Goal: Task Accomplishment & Management: Use online tool/utility

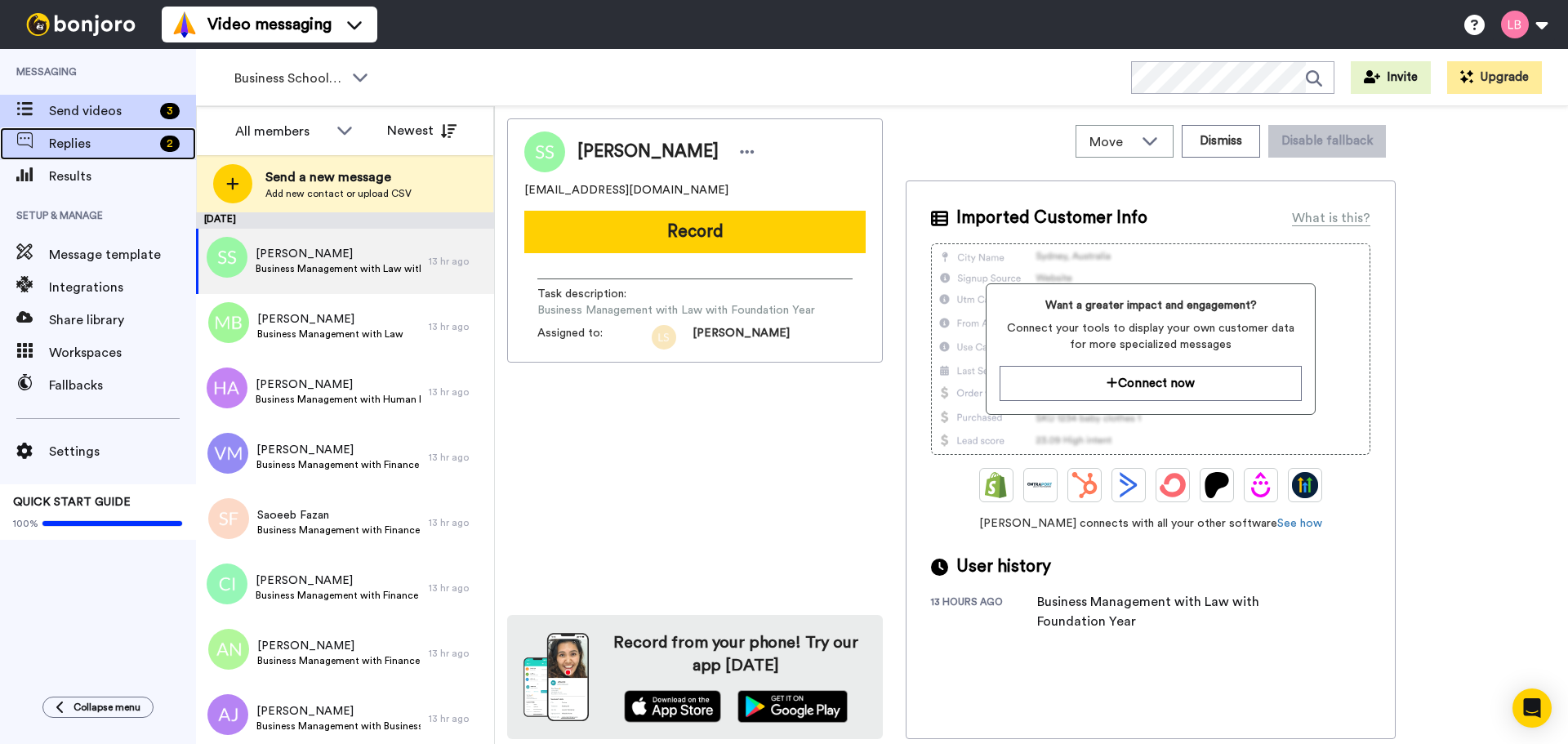
click at [92, 132] on div "Replies 2" at bounding box center [98, 143] width 196 height 33
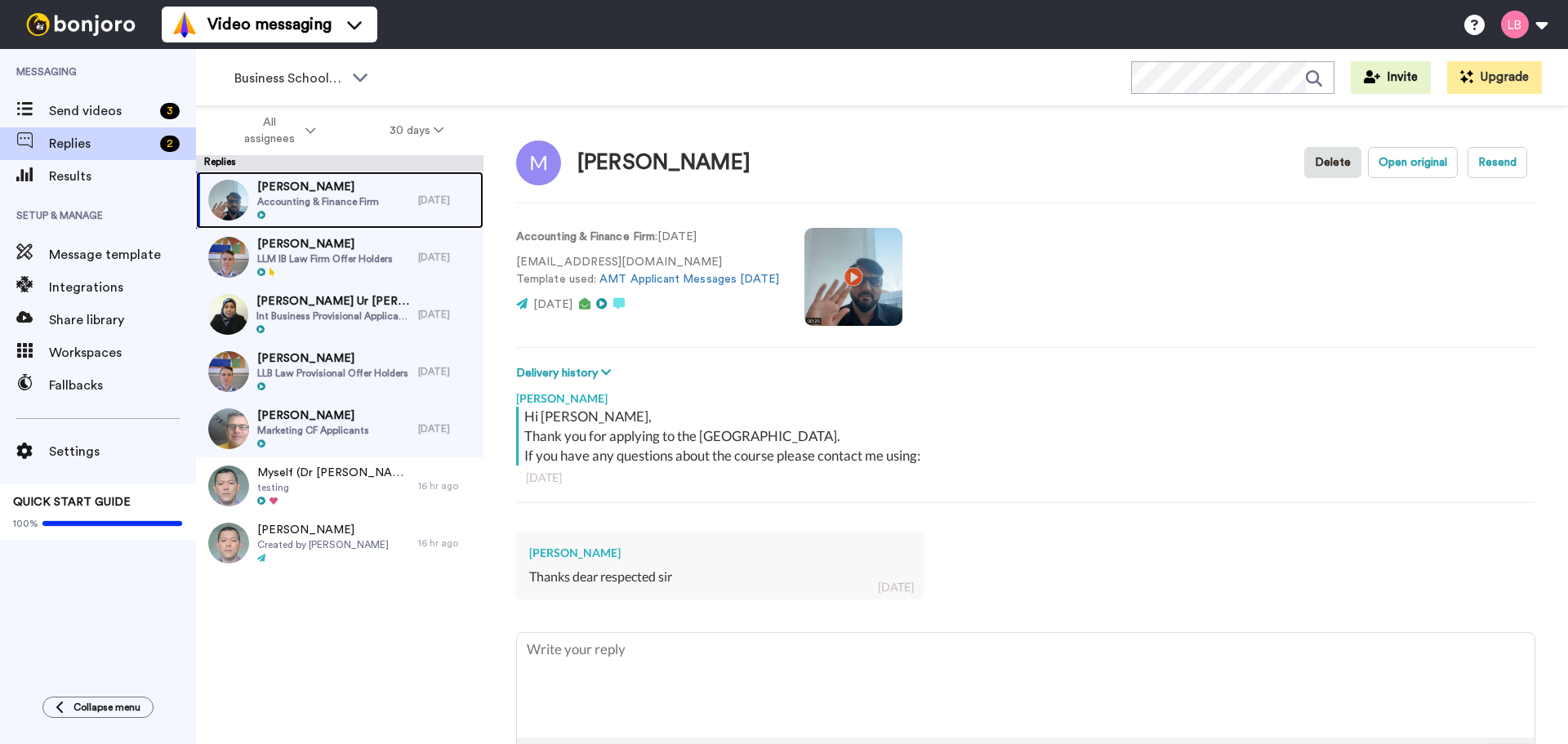
click at [328, 201] on span "Accounting & Finance Firm" at bounding box center [318, 201] width 122 height 13
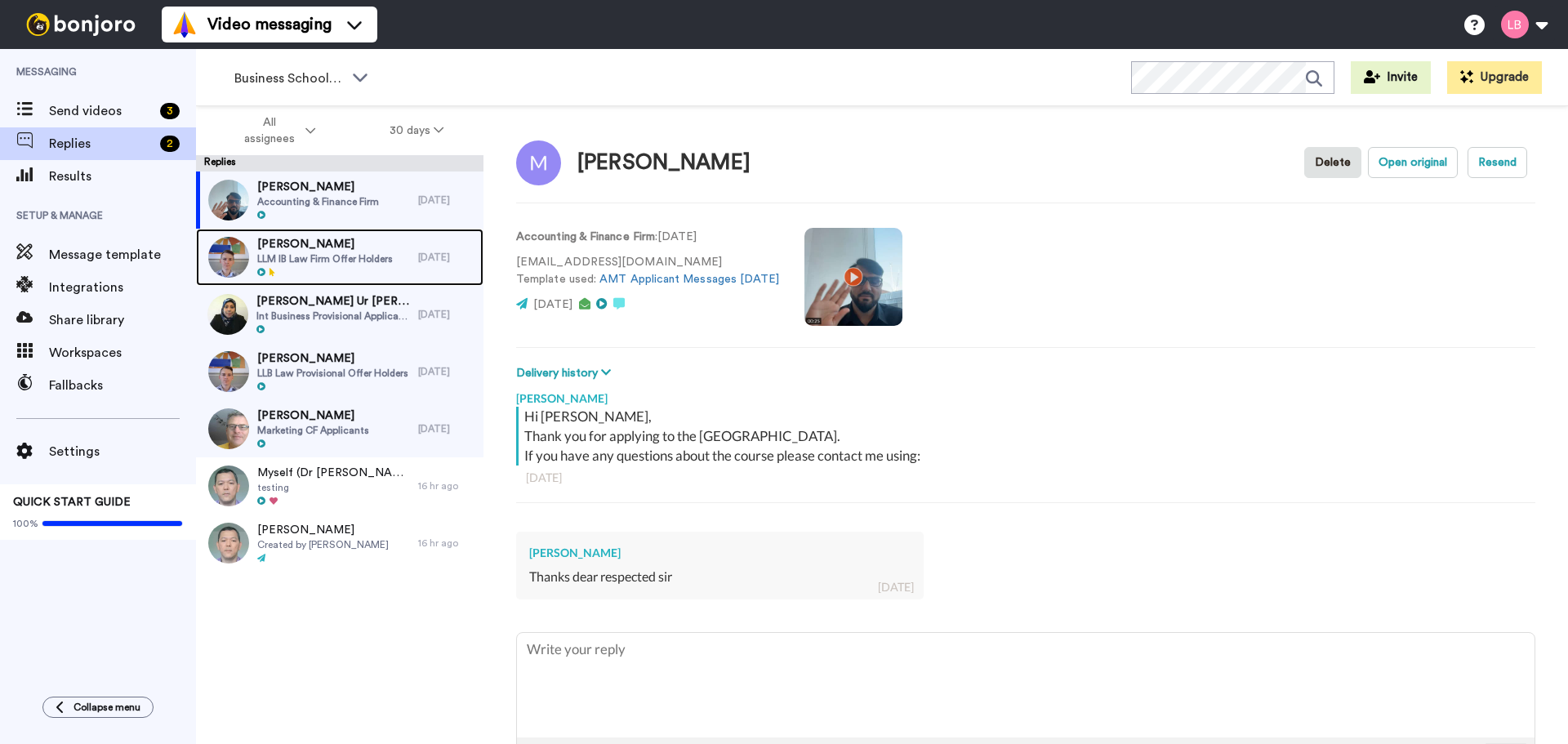
click at [333, 251] on span "[PERSON_NAME]" at bounding box center [325, 244] width 136 height 16
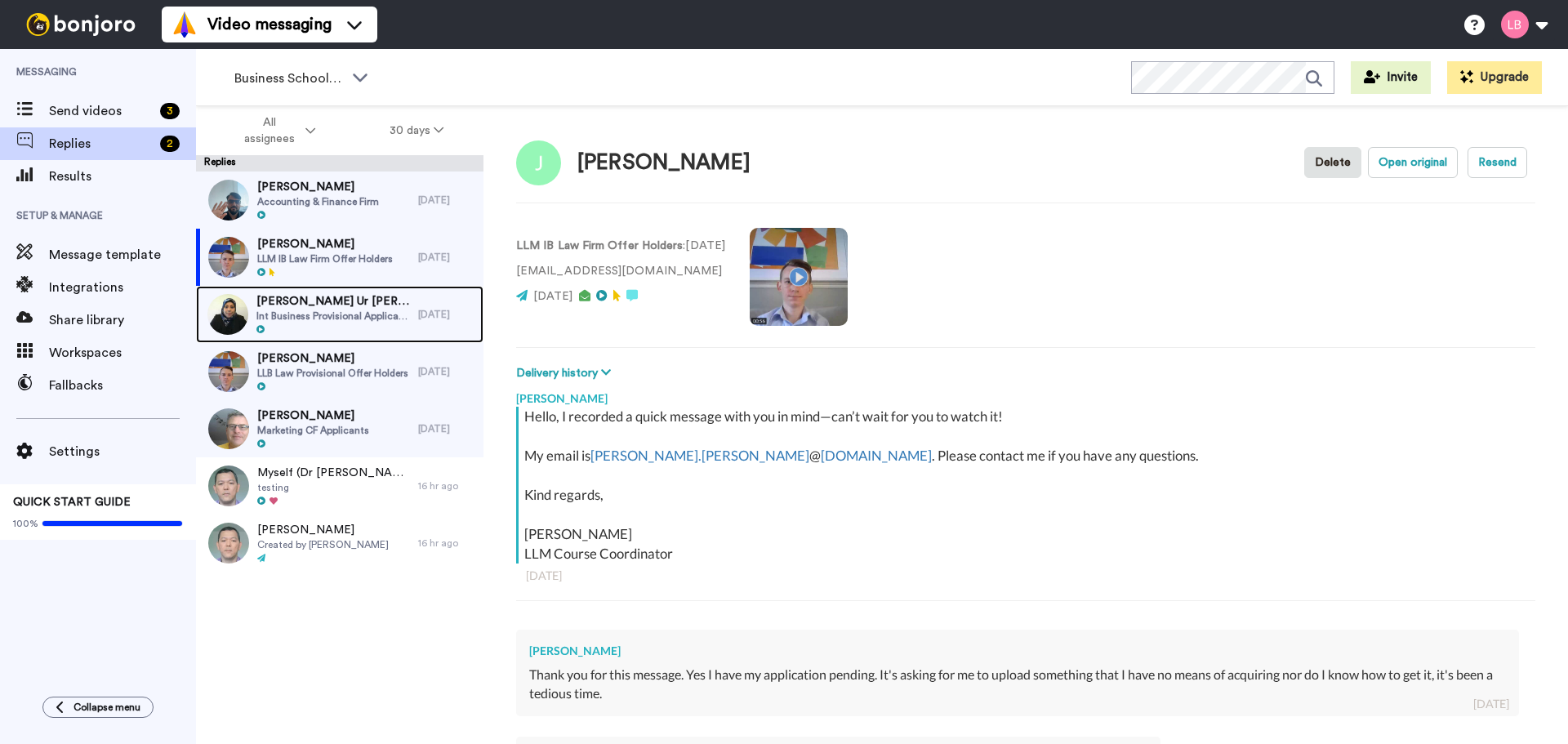
click at [333, 302] on span "[PERSON_NAME] Ur [PERSON_NAME]" at bounding box center [334, 301] width 154 height 16
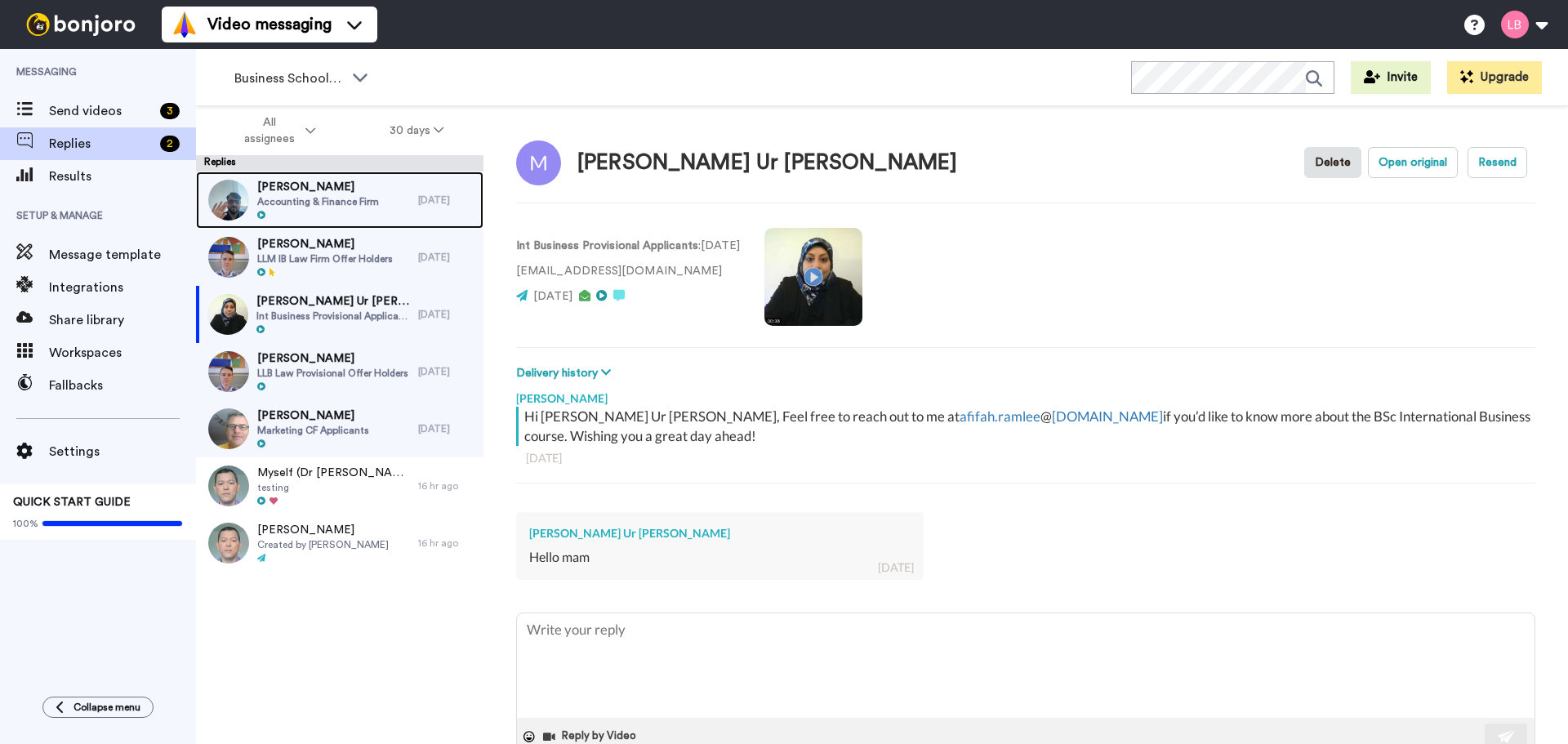
click at [315, 202] on span "Accounting & Finance Firm" at bounding box center [318, 201] width 122 height 13
type textarea "x"
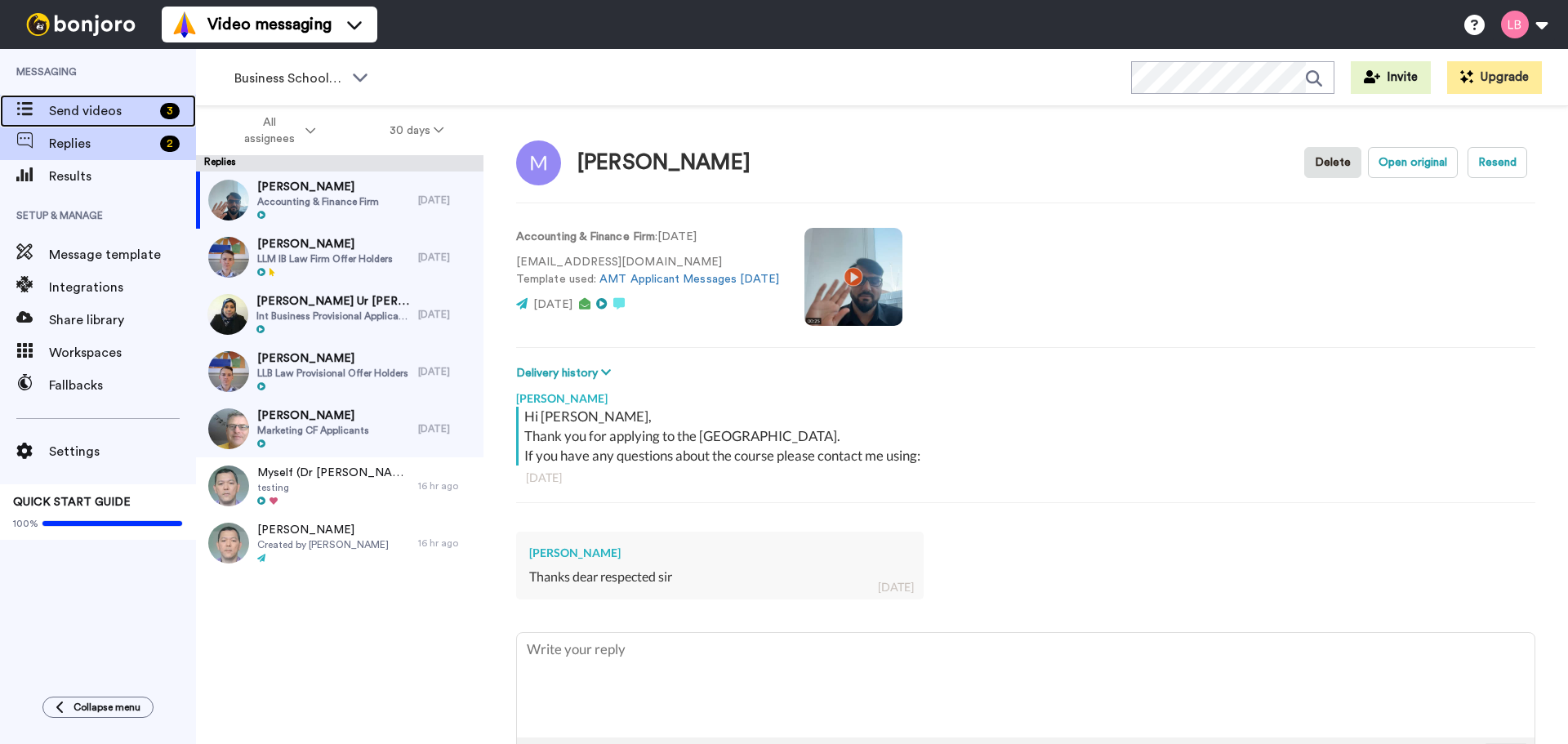
click at [77, 106] on span "Send videos" at bounding box center [101, 111] width 105 height 20
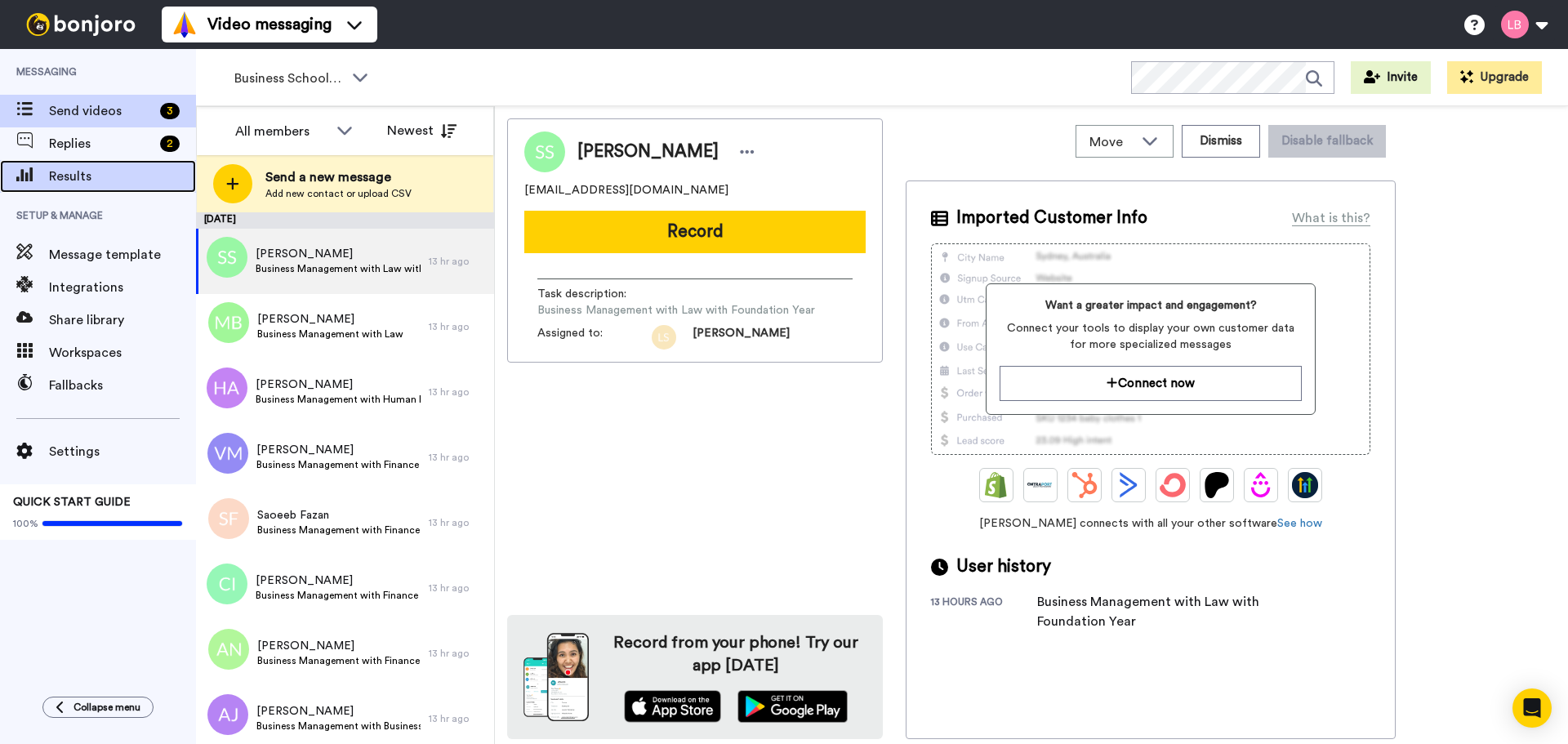
click at [54, 177] on span "Results" at bounding box center [123, 176] width 147 height 20
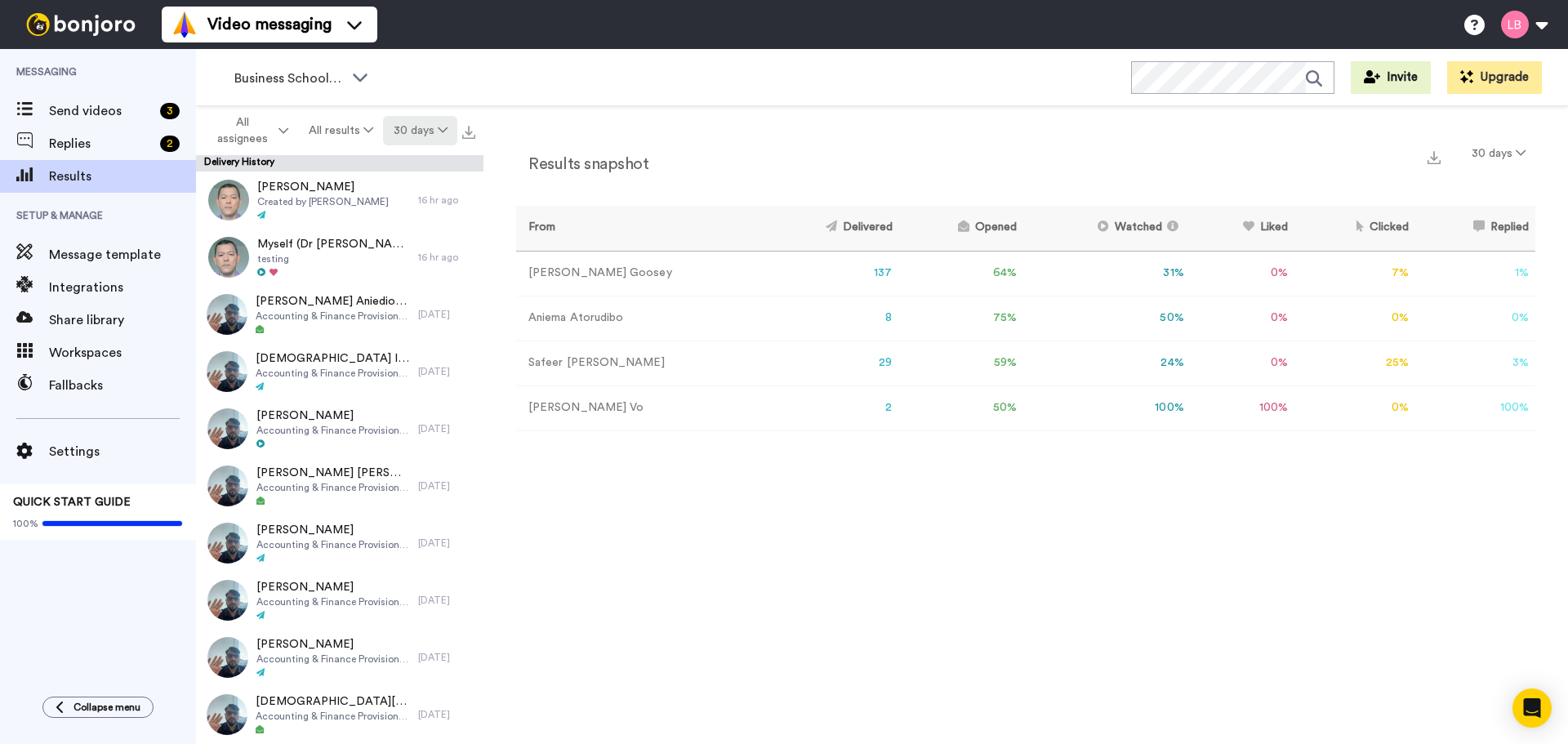
click at [423, 135] on button "30 days" at bounding box center [420, 130] width 74 height 29
click at [842, 129] on div "Results snapshot 30 days From Delivered Opened Watched Liked Clicked Replied Fa…" at bounding box center [1025, 429] width 1085 height 645
click at [73, 115] on span "Send videos" at bounding box center [101, 111] width 105 height 20
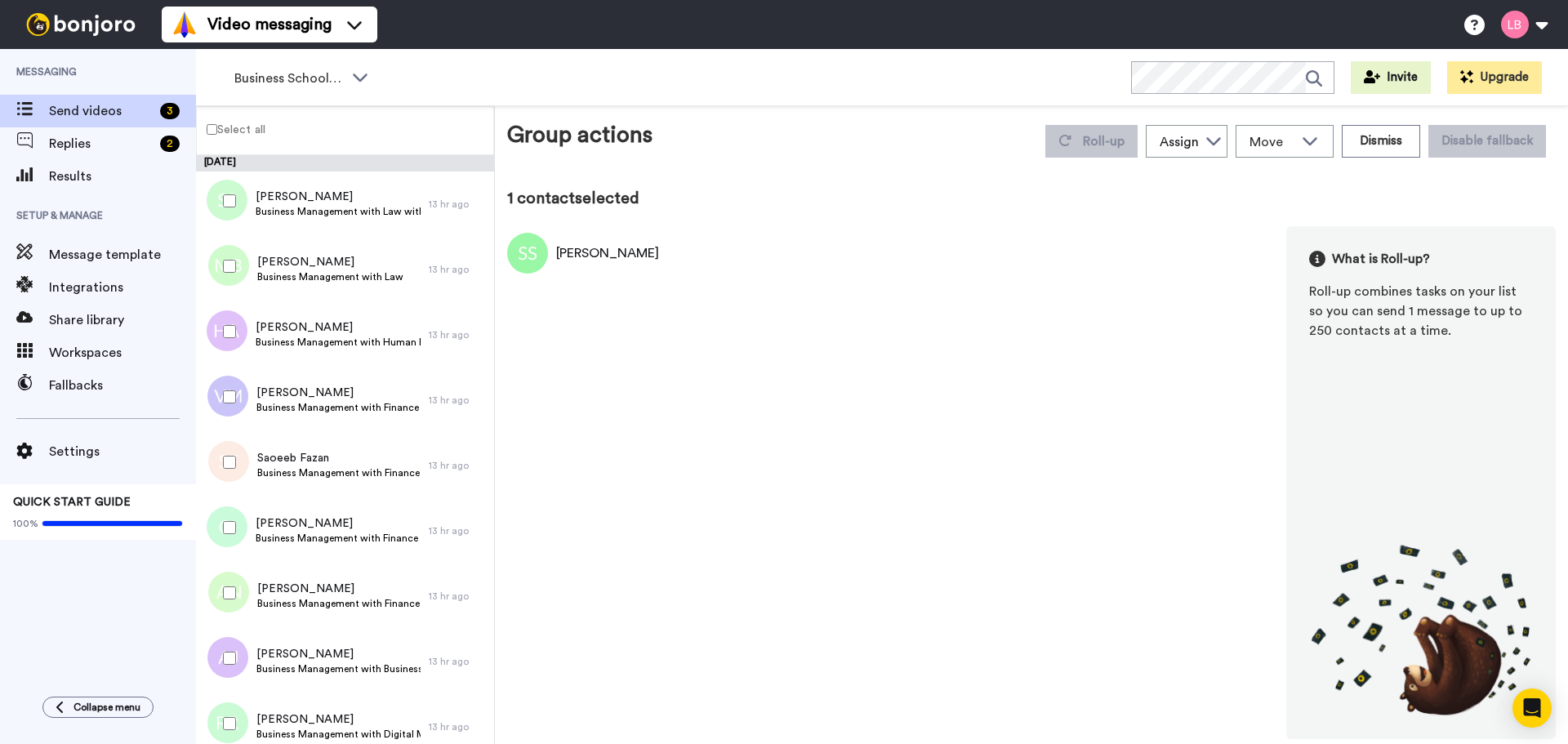
click at [233, 258] on div at bounding box center [226, 266] width 59 height 57
click at [230, 323] on div at bounding box center [226, 332] width 59 height 57
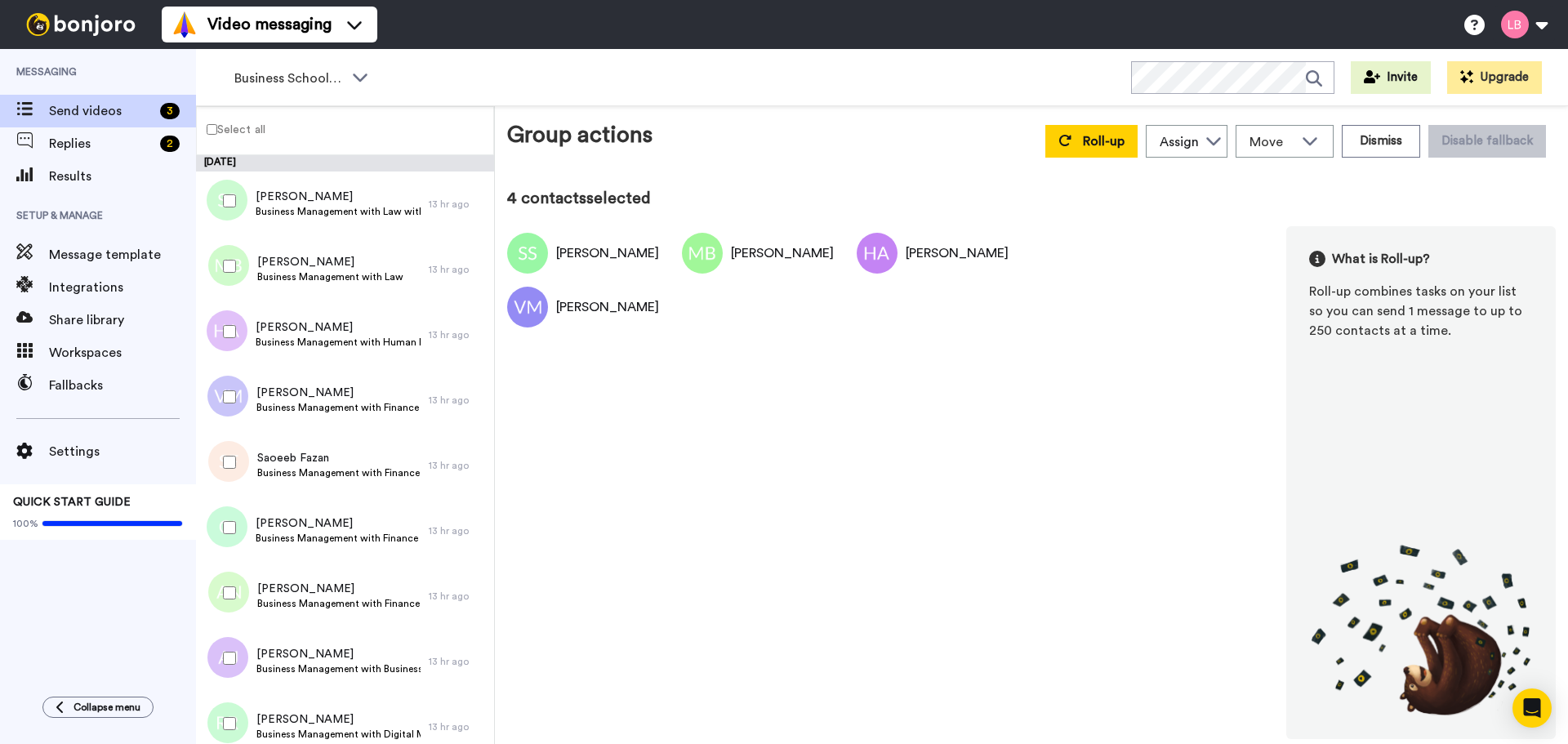
click at [230, 473] on div at bounding box center [226, 462] width 59 height 57
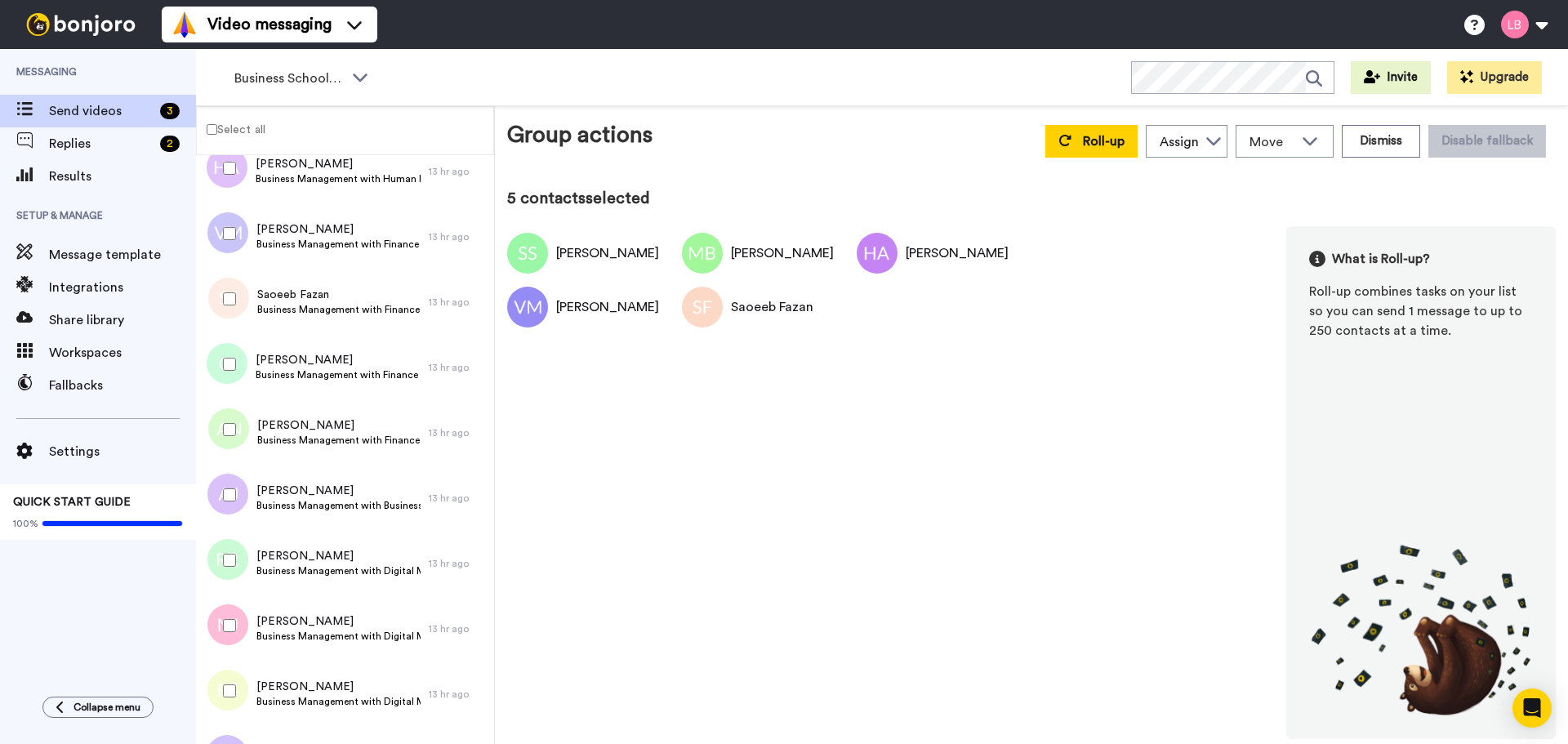
click at [241, 376] on div at bounding box center [226, 364] width 59 height 57
drag, startPoint x: 221, startPoint y: 514, endPoint x: 233, endPoint y: 517, distance: 12.4
click at [223, 514] on div at bounding box center [226, 495] width 59 height 57
click at [228, 570] on div at bounding box center [226, 560] width 59 height 57
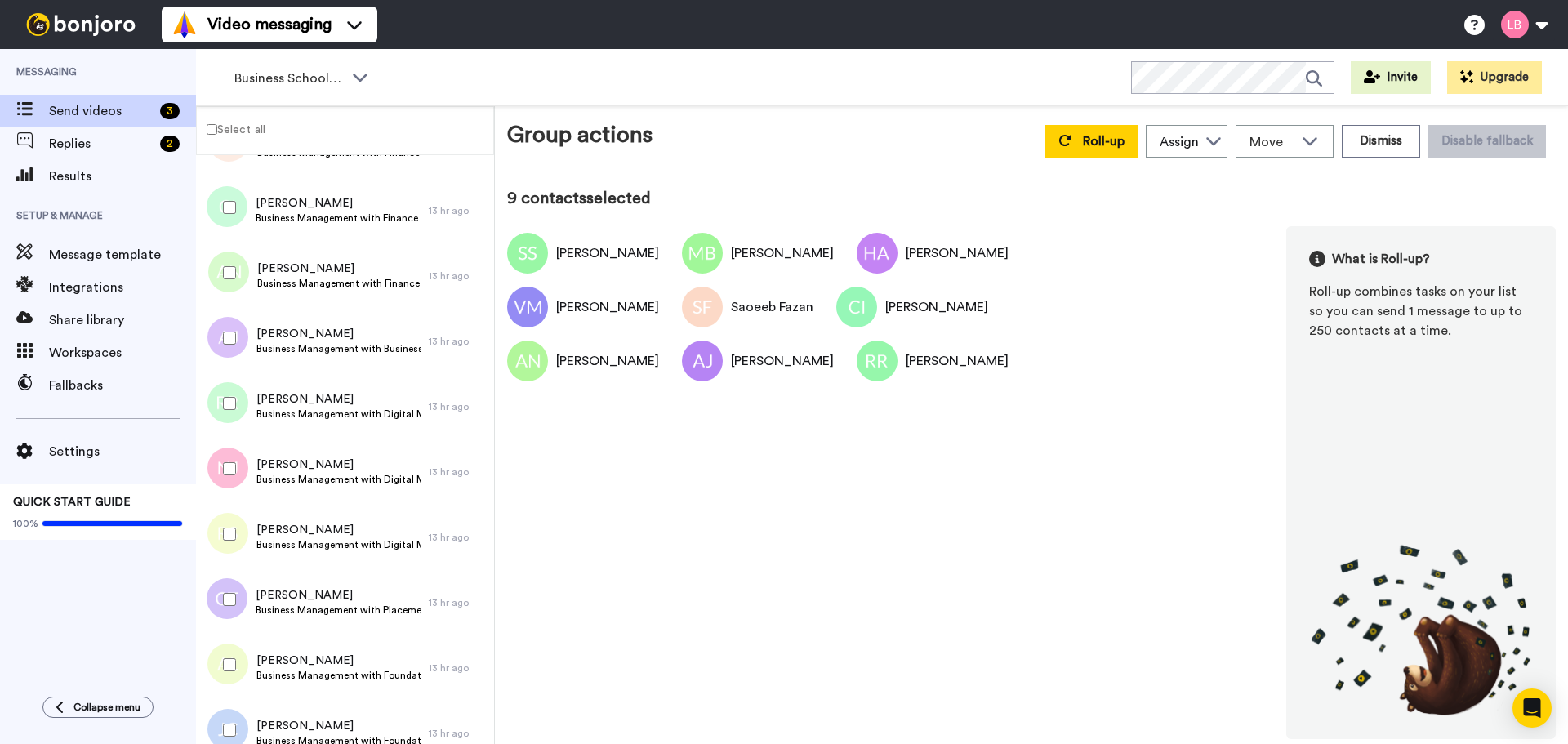
scroll to position [327, 0]
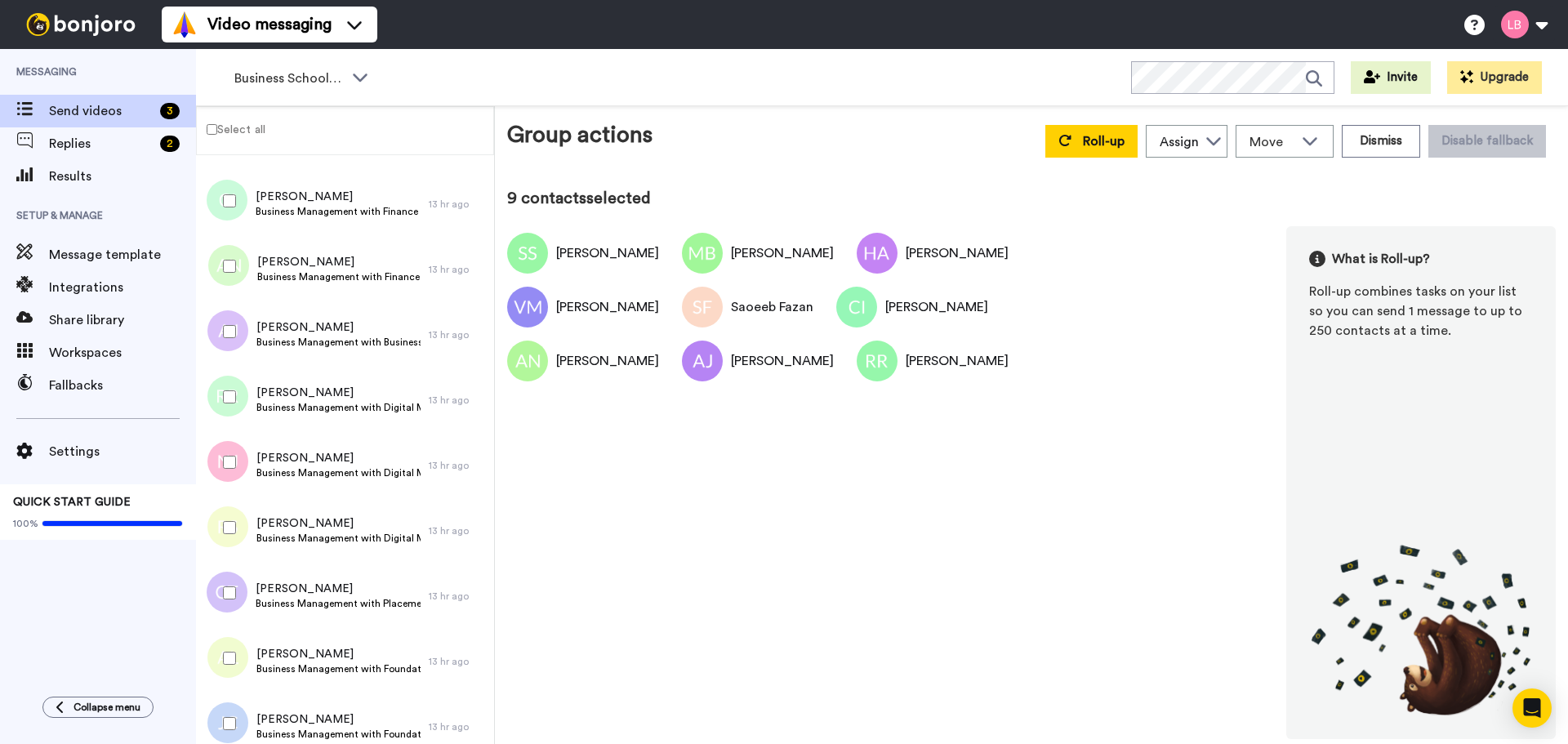
click at [237, 467] on div at bounding box center [226, 462] width 59 height 57
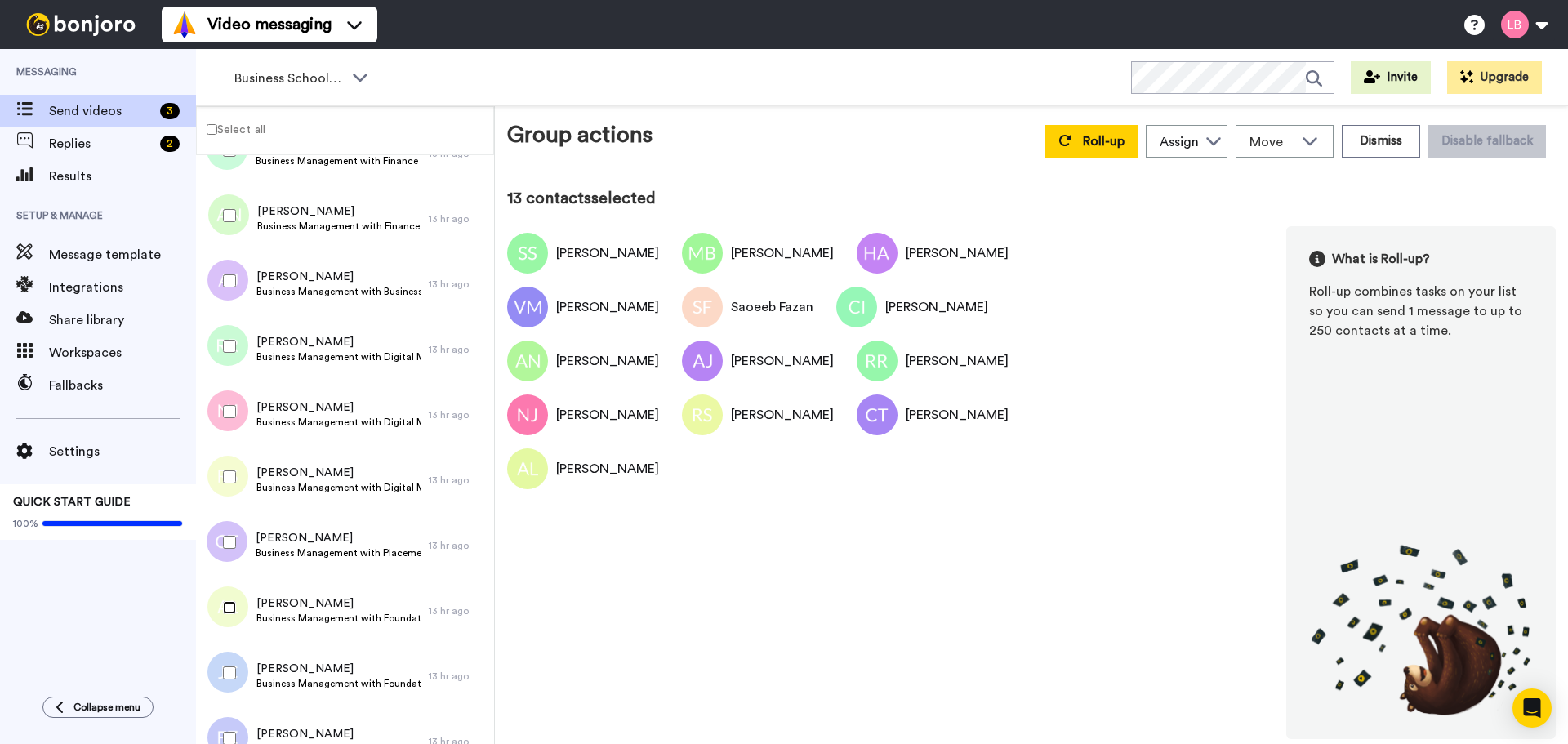
scroll to position [571, 0]
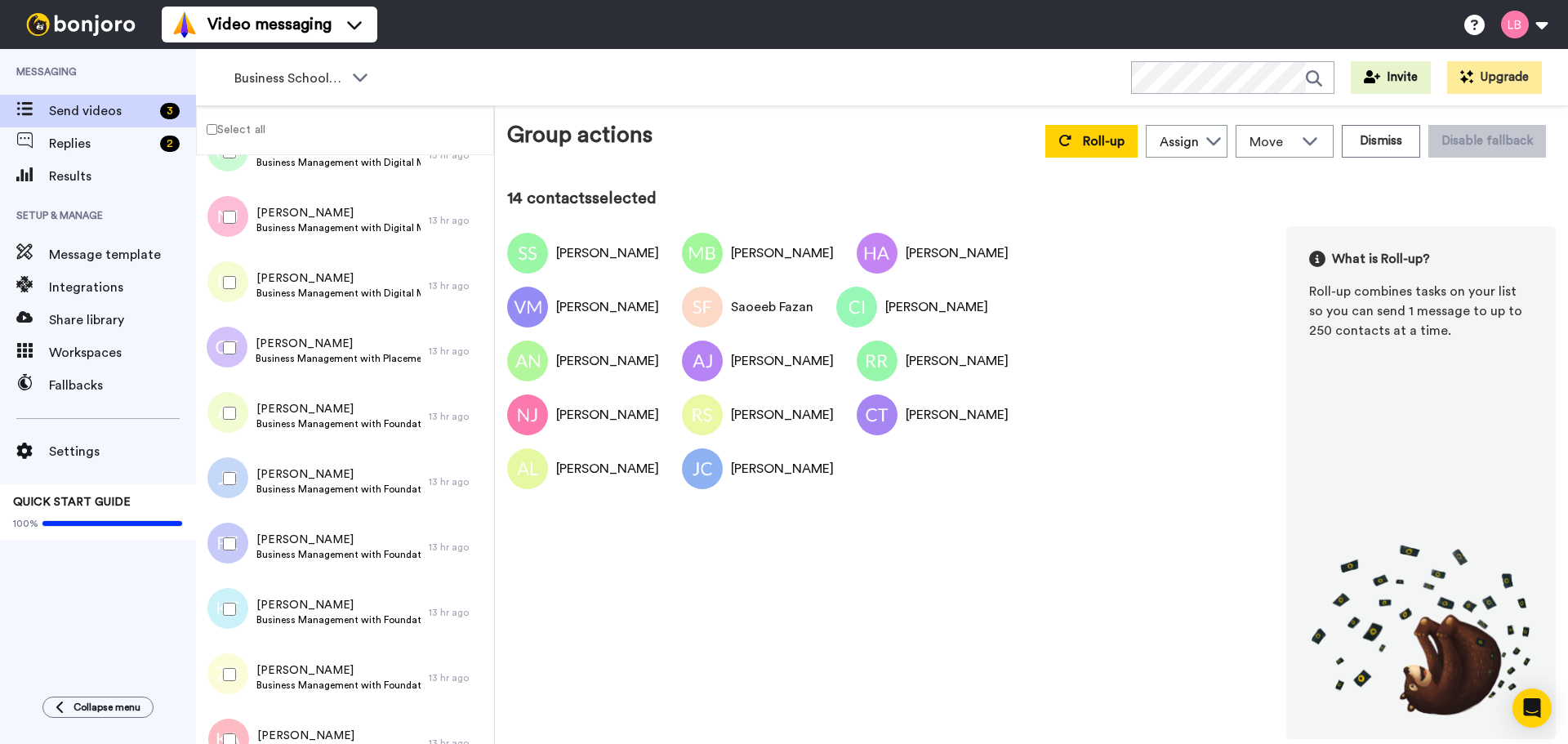
click at [229, 553] on div at bounding box center [226, 544] width 59 height 57
drag, startPoint x: 239, startPoint y: 616, endPoint x: 239, endPoint y: 603, distance: 13.0
click at [240, 616] on div at bounding box center [226, 609] width 59 height 57
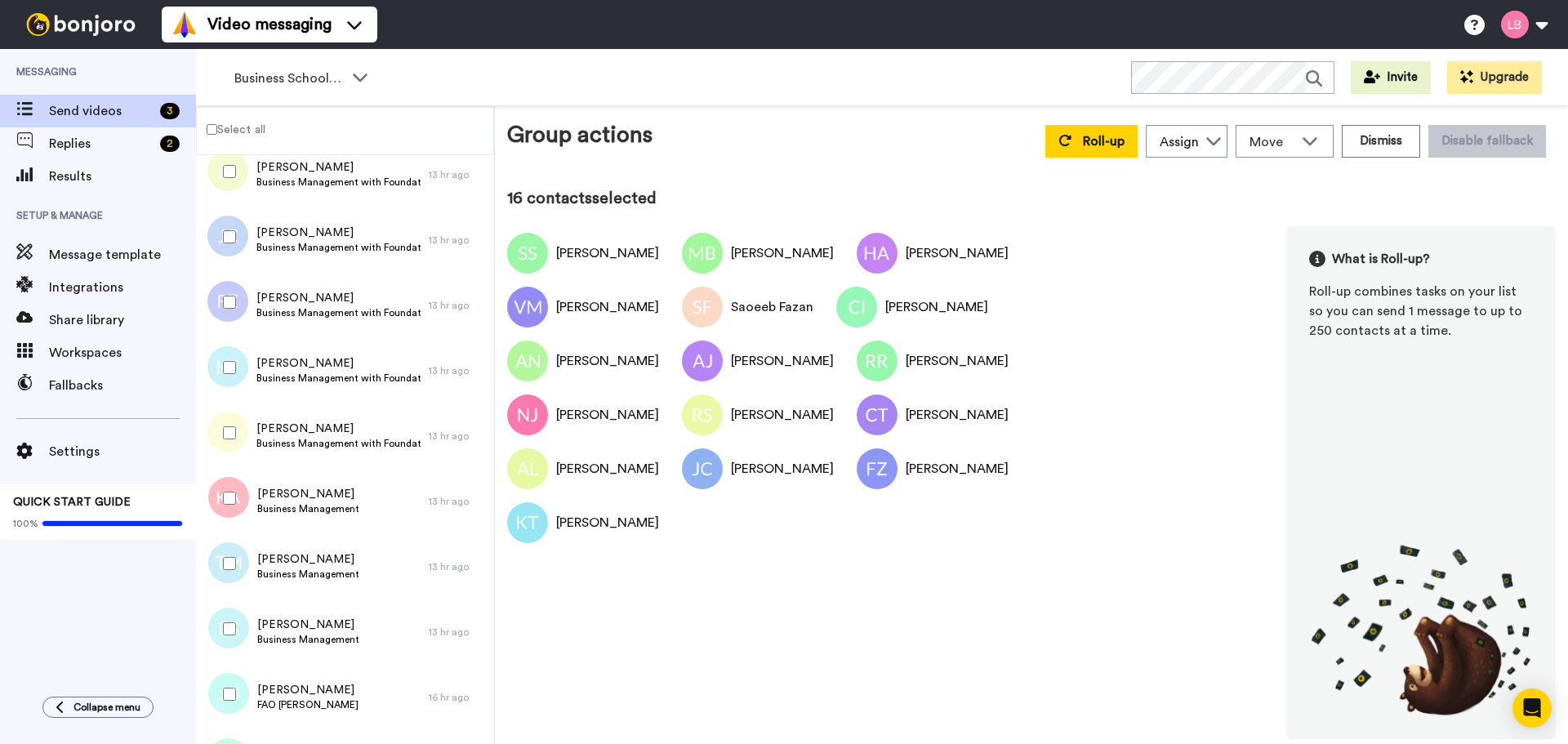
scroll to position [817, 0]
click at [239, 434] on div at bounding box center [226, 429] width 59 height 57
click at [230, 504] on div at bounding box center [226, 495] width 59 height 57
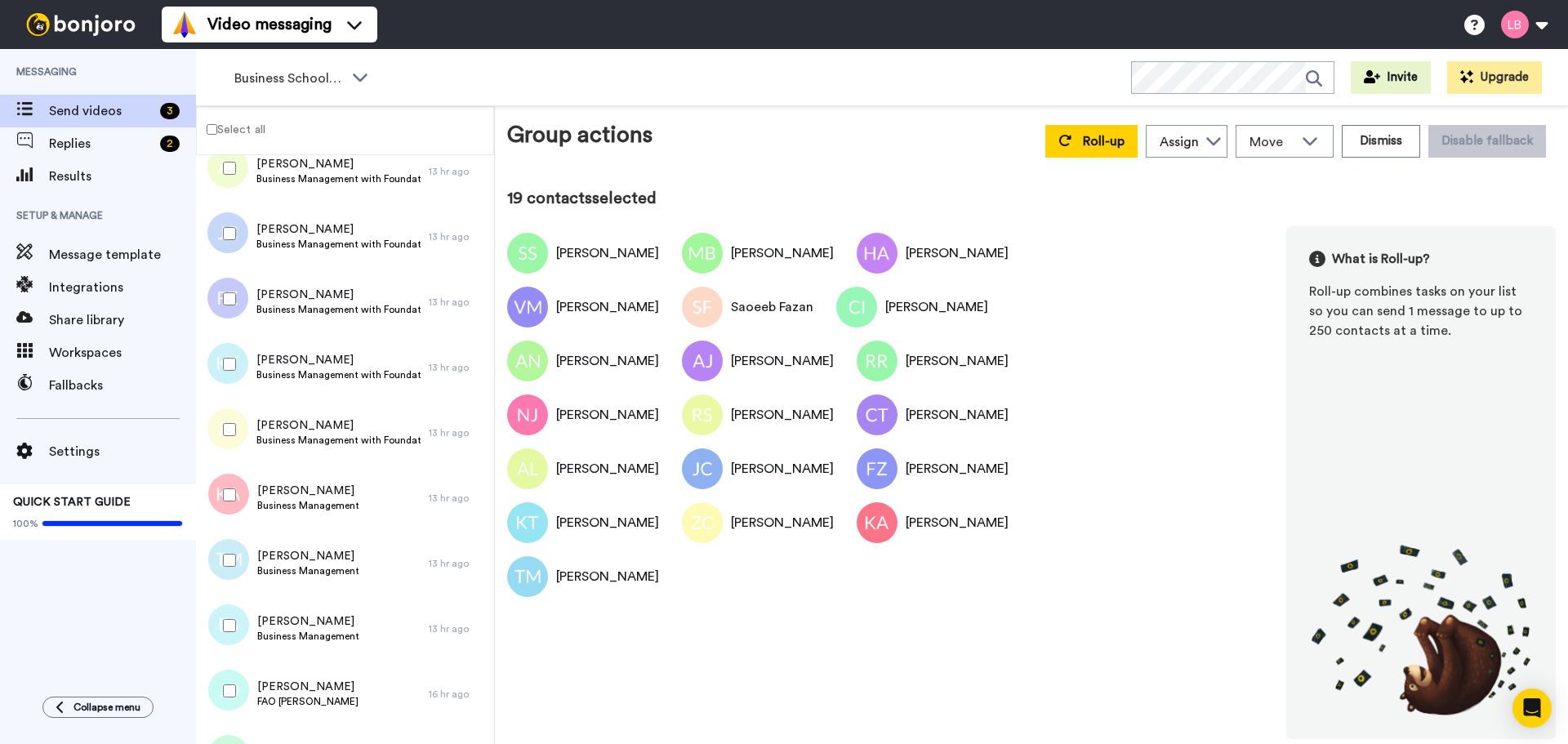
click at [234, 633] on div at bounding box center [226, 626] width 59 height 57
click at [245, 124] on label "Select all" at bounding box center [231, 129] width 68 height 20
click at [244, 124] on label "Deselect all" at bounding box center [239, 129] width 83 height 20
